Goal: Task Accomplishment & Management: Use online tool/utility

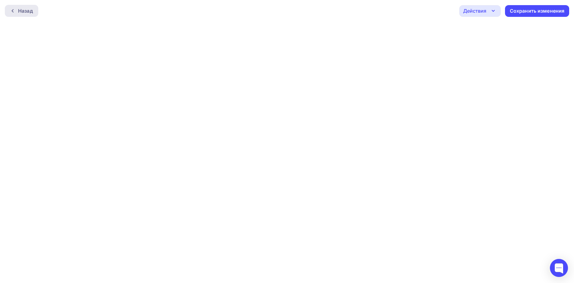
click at [27, 8] on div "Назад" at bounding box center [25, 10] width 15 height 7
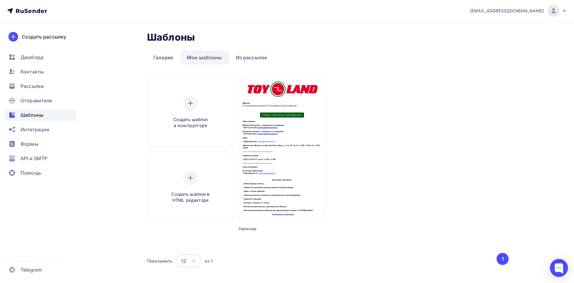
click at [502, 259] on button "1" at bounding box center [503, 259] width 12 height 12
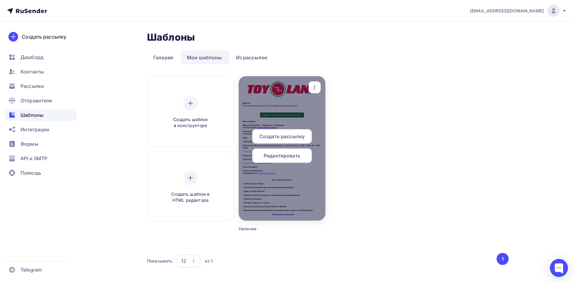
click at [278, 155] on span "Редактировать" at bounding box center [282, 155] width 37 height 7
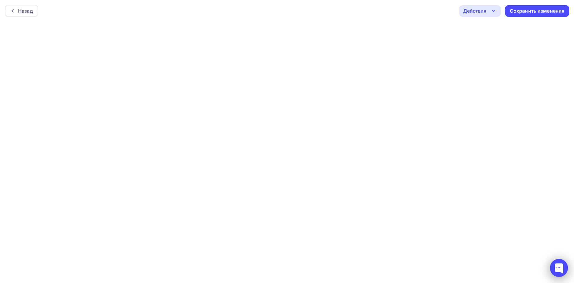
click at [560, 267] on div at bounding box center [559, 268] width 18 height 18
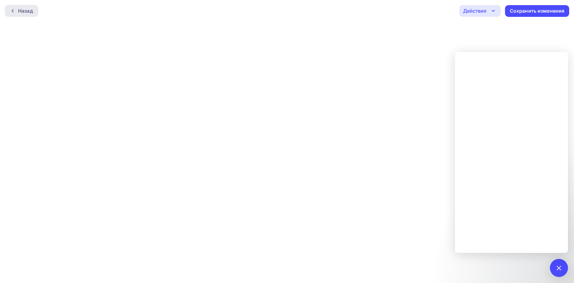
click at [25, 11] on div "Назад" at bounding box center [25, 10] width 15 height 7
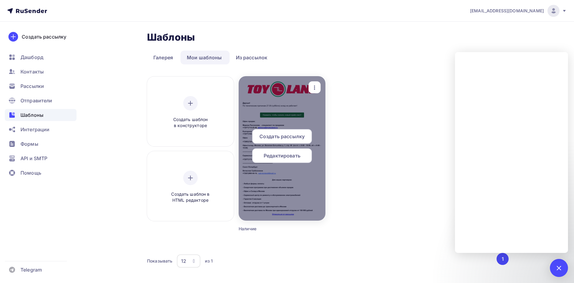
click at [276, 156] on span "Редактировать" at bounding box center [282, 155] width 37 height 7
click at [289, 156] on span "Редактировать" at bounding box center [282, 155] width 37 height 7
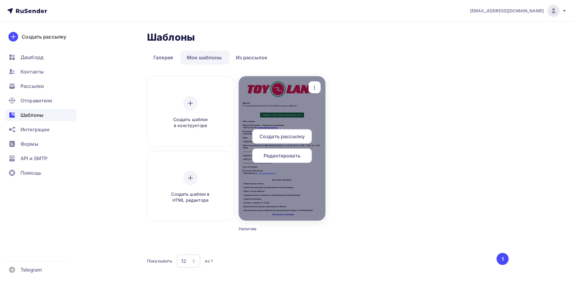
click at [286, 154] on span "Редактировать" at bounding box center [282, 155] width 37 height 7
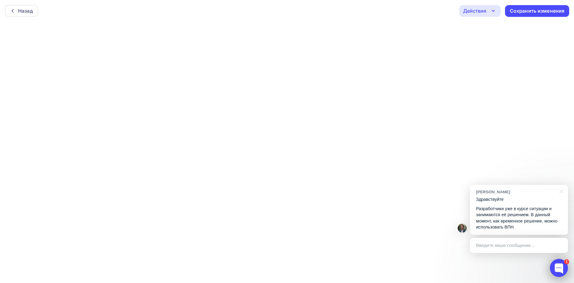
click at [561, 265] on div at bounding box center [559, 268] width 18 height 18
